Goal: Check status: Check status

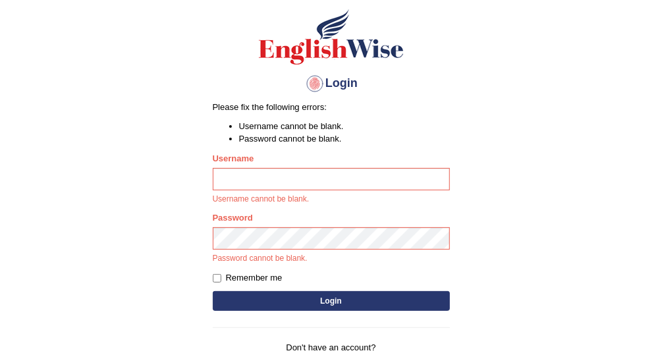
type input "Vallarie97"
click at [367, 301] on button "Login" at bounding box center [331, 301] width 237 height 20
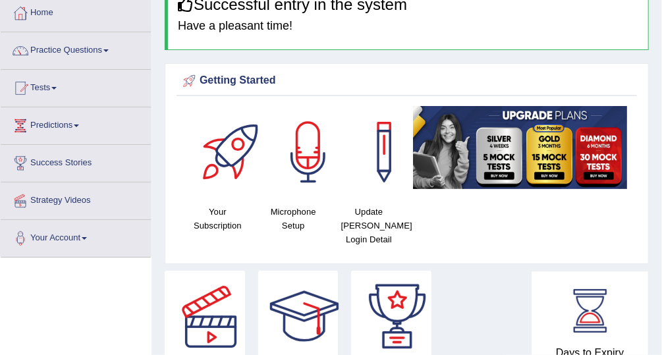
scroll to position [64, 0]
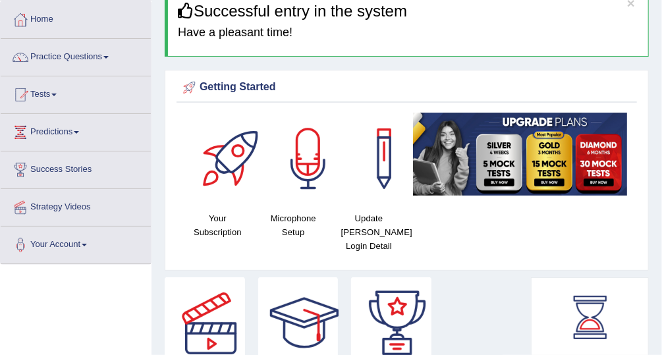
click at [46, 100] on link "Tests" at bounding box center [76, 92] width 150 height 33
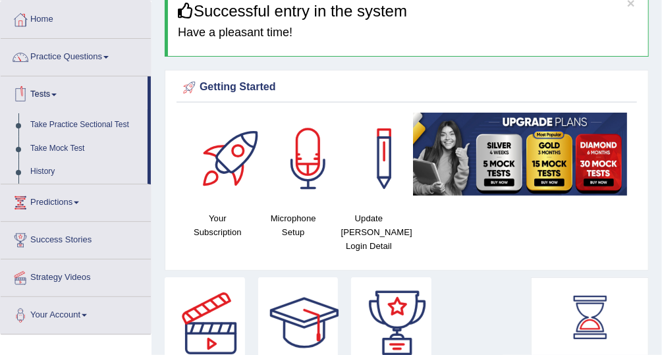
click at [50, 176] on link "History" at bounding box center [85, 172] width 123 height 24
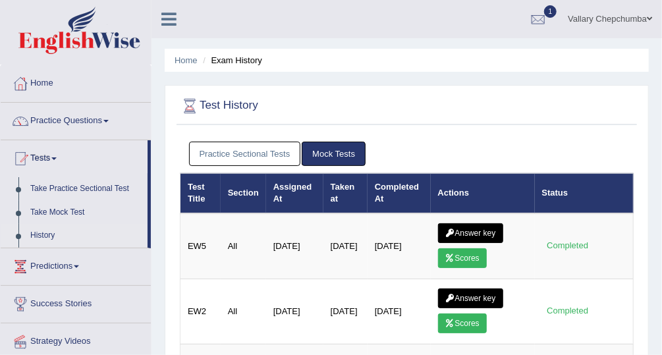
click at [245, 157] on link "Practice Sectional Tests" at bounding box center [245, 154] width 112 height 24
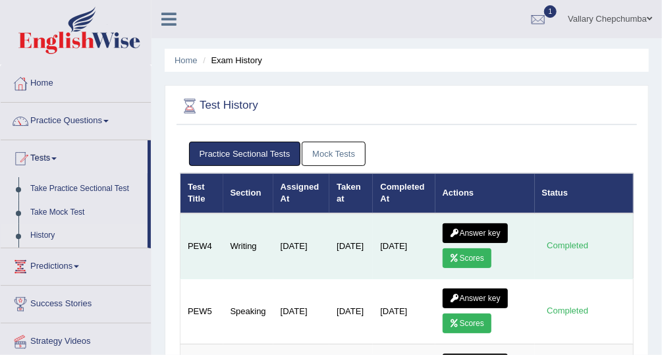
click at [465, 251] on link "Scores" at bounding box center [466, 258] width 49 height 20
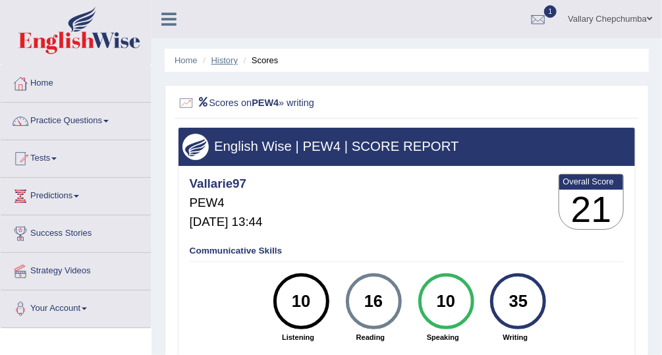
click at [217, 63] on link "History" at bounding box center [224, 60] width 26 height 10
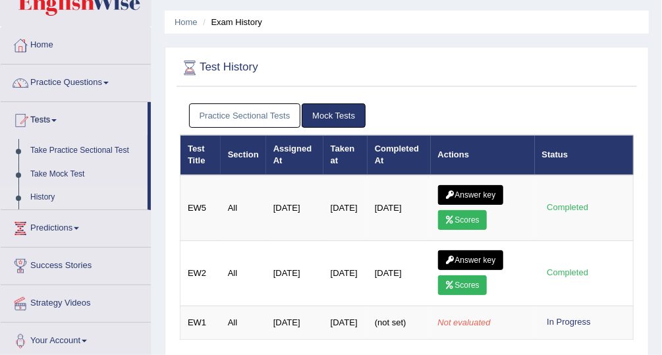
scroll to position [39, 0]
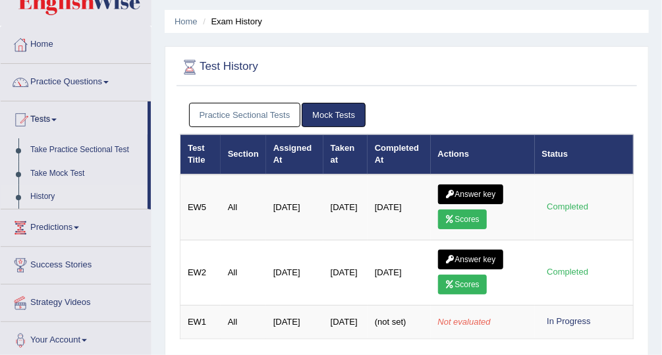
click at [240, 105] on link "Practice Sectional Tests" at bounding box center [245, 115] width 112 height 24
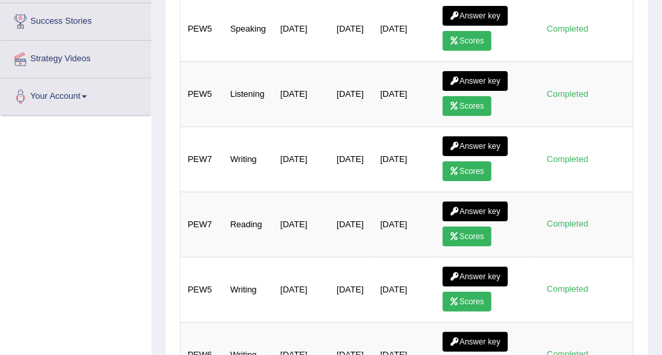
scroll to position [284, 0]
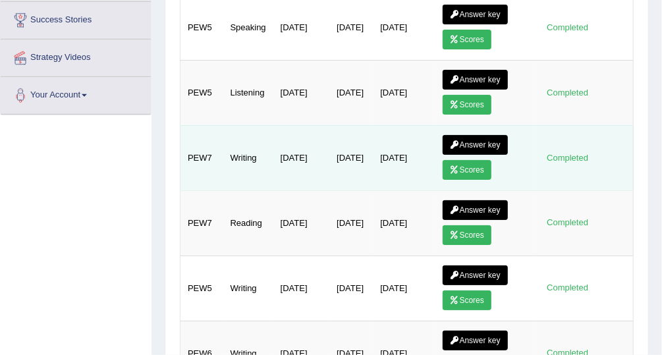
click at [475, 135] on link "Answer key" at bounding box center [474, 145] width 65 height 20
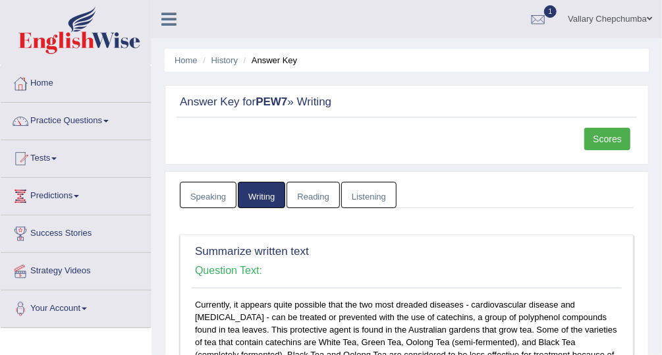
click at [608, 144] on link "Scores" at bounding box center [607, 139] width 46 height 22
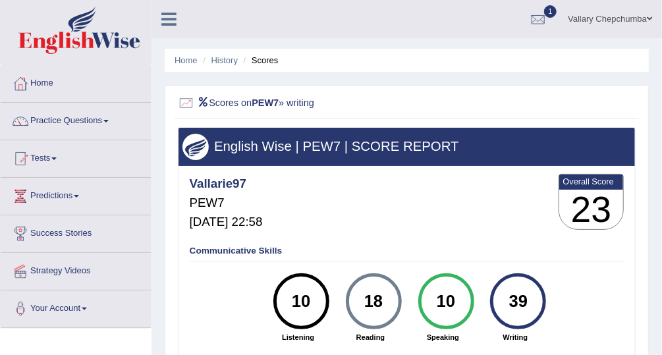
click at [222, 63] on link "History" at bounding box center [224, 60] width 26 height 10
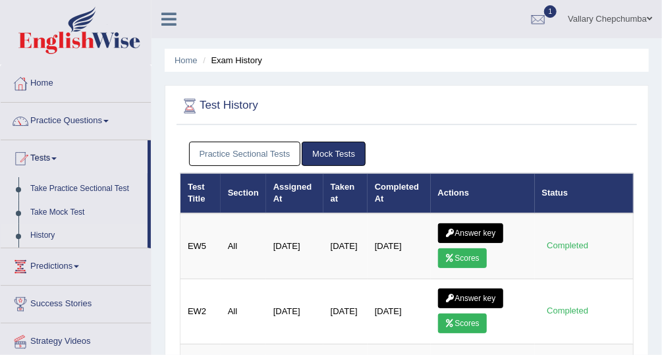
click at [467, 229] on link "Answer key" at bounding box center [470, 233] width 65 height 20
click at [254, 160] on link "Practice Sectional Tests" at bounding box center [245, 154] width 112 height 24
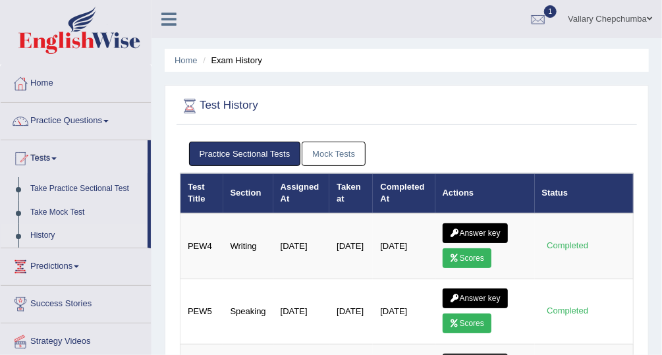
click at [470, 225] on link "Answer key" at bounding box center [474, 233] width 65 height 20
